Goal: Task Accomplishment & Management: Manage account settings

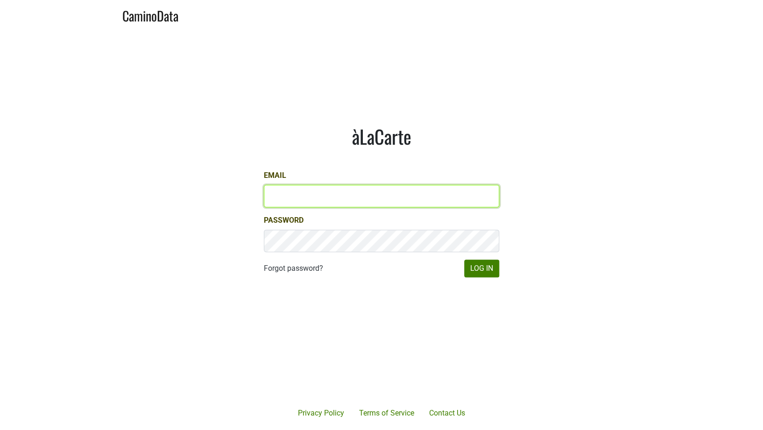
click at [298, 193] on input "Email" at bounding box center [381, 196] width 235 height 22
click at [482, 430] on com-1password-button at bounding box center [381, 430] width 763 height 0
type input "[EMAIL_ADDRESS][DOMAIN_NAME]"
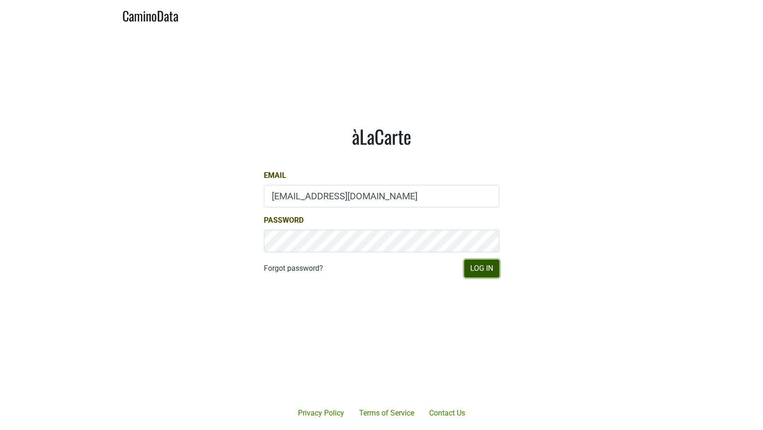
click at [487, 263] on button "Log In" at bounding box center [481, 269] width 35 height 18
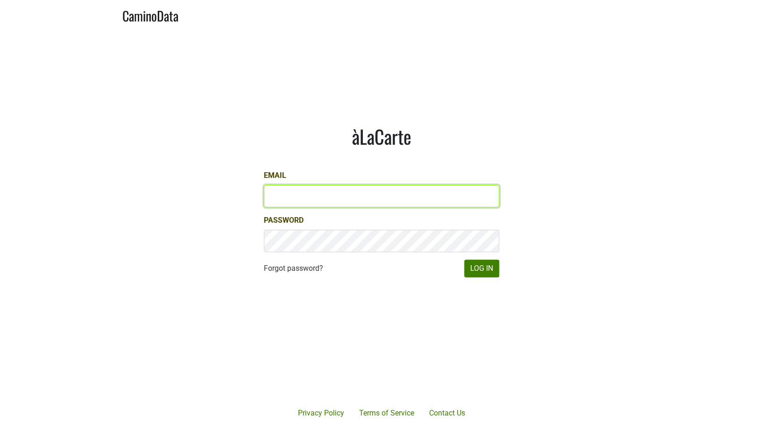
click at [352, 195] on input "Email" at bounding box center [381, 196] width 235 height 22
type input "[EMAIL_ADDRESS][DOMAIN_NAME]"
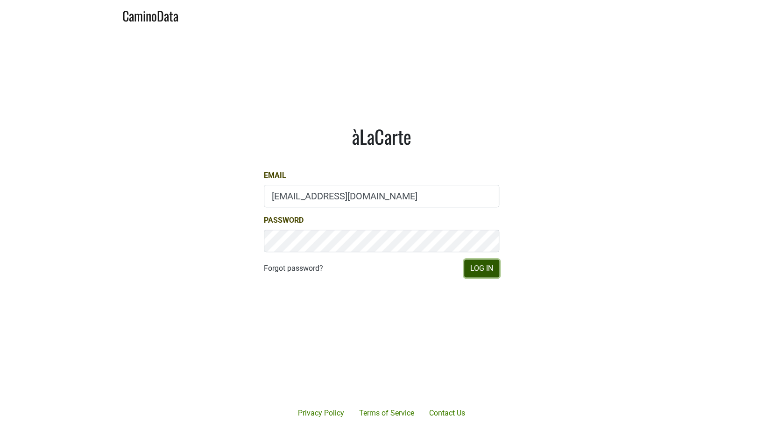
click at [490, 269] on button "Log In" at bounding box center [481, 269] width 35 height 18
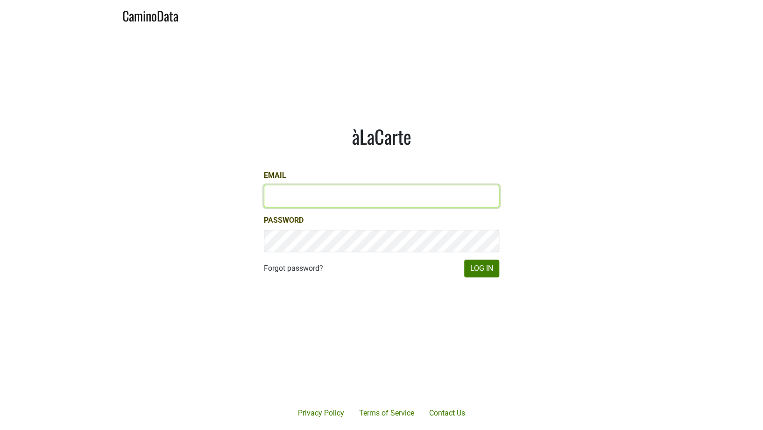
click at [301, 196] on input "Email" at bounding box center [381, 196] width 235 height 22
type input "[EMAIL_ADDRESS][DOMAIN_NAME]"
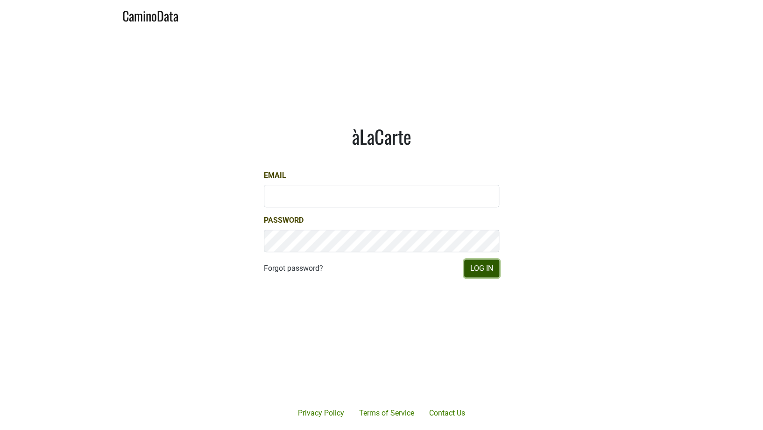
click at [480, 269] on button "Log In" at bounding box center [481, 269] width 35 height 18
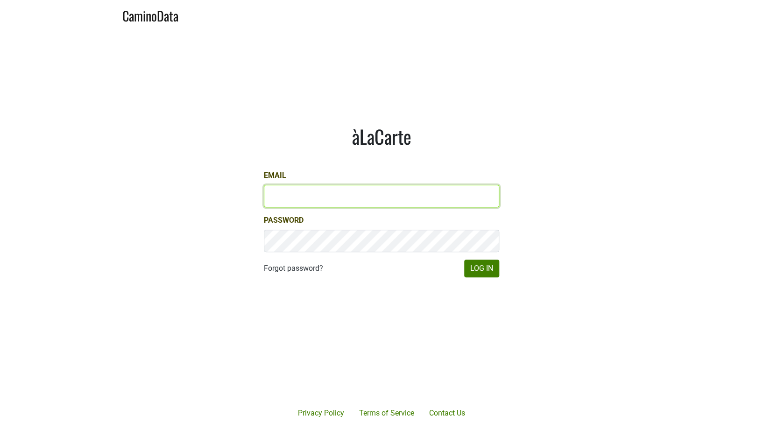
type input "[EMAIL_ADDRESS][DOMAIN_NAME]"
